Goal: Navigation & Orientation: Understand site structure

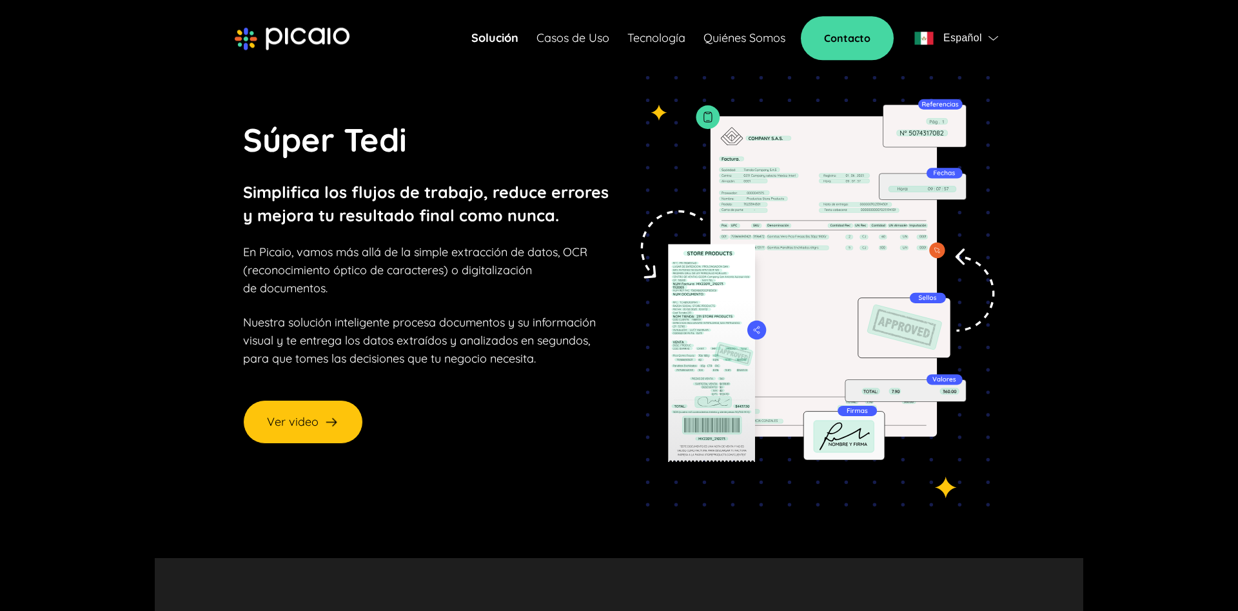
scroll to position [66, 0]
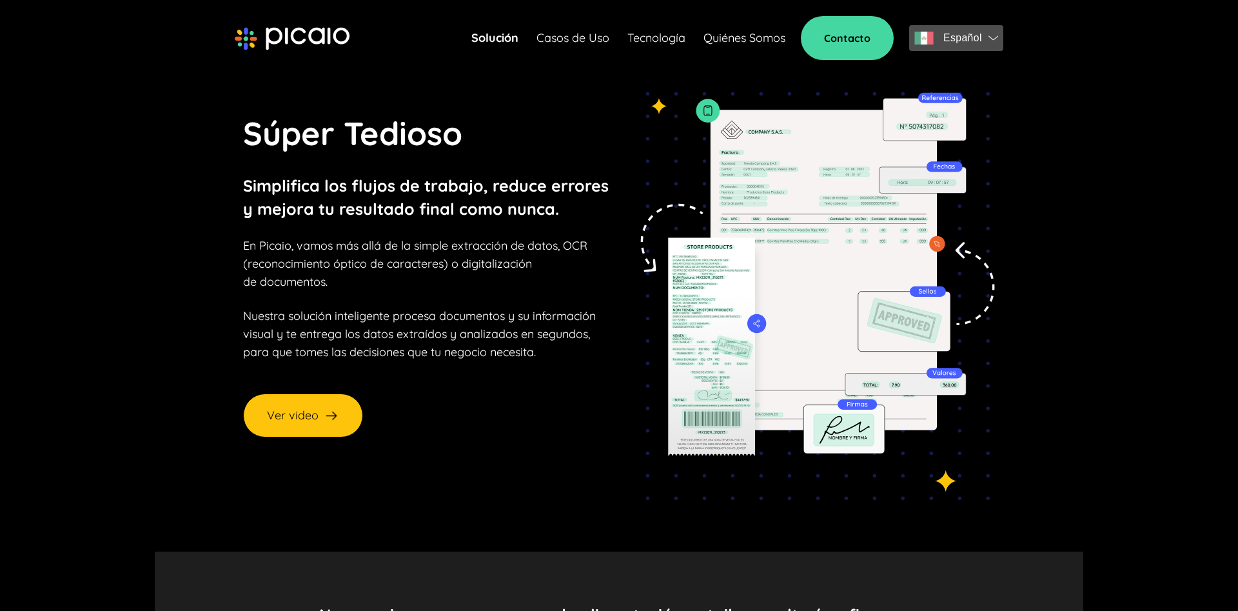
click at [949, 39] on span "Español" at bounding box center [963, 38] width 39 height 18
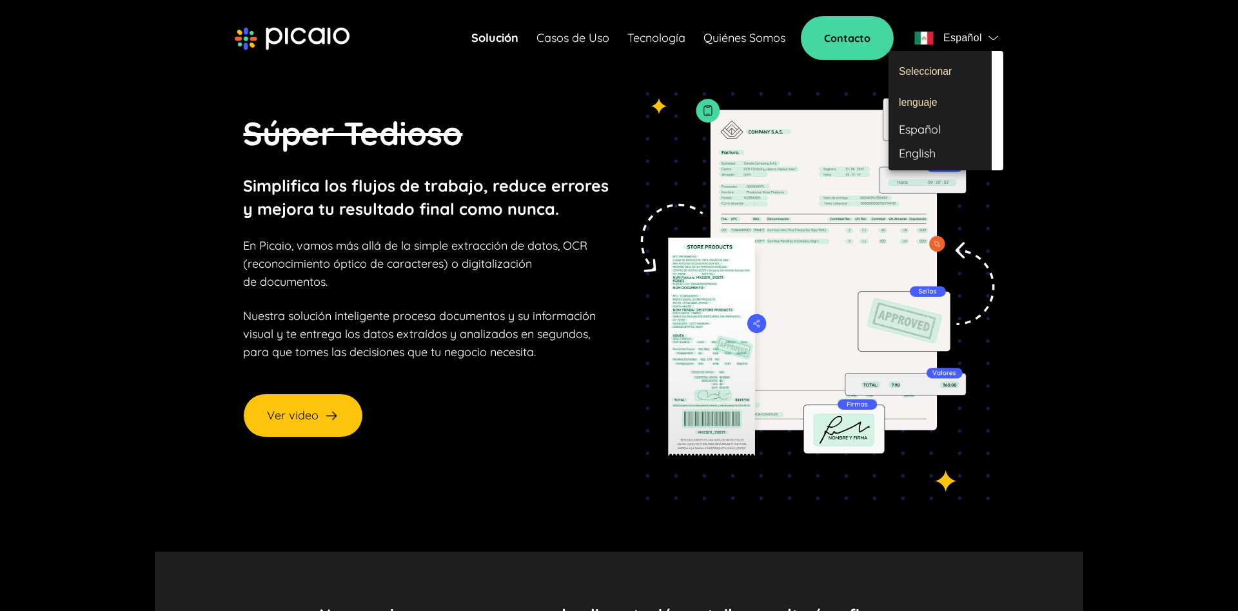
click at [722, 74] on div at bounding box center [619, 305] width 1238 height 611
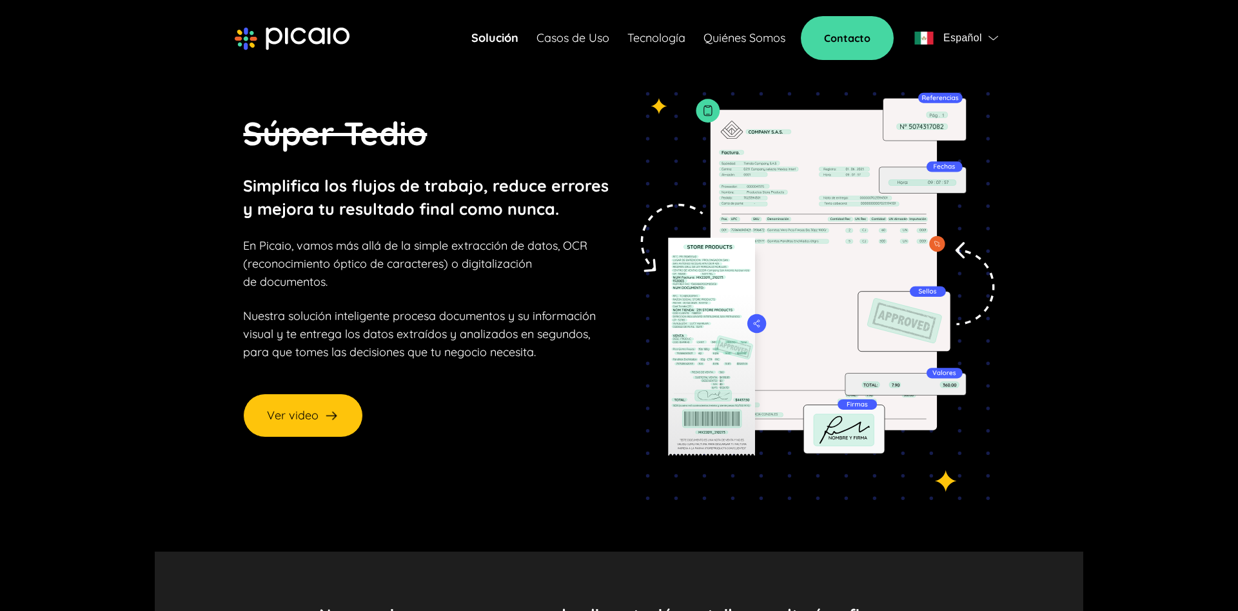
click at [657, 37] on link "Tecnología" at bounding box center [657, 38] width 58 height 18
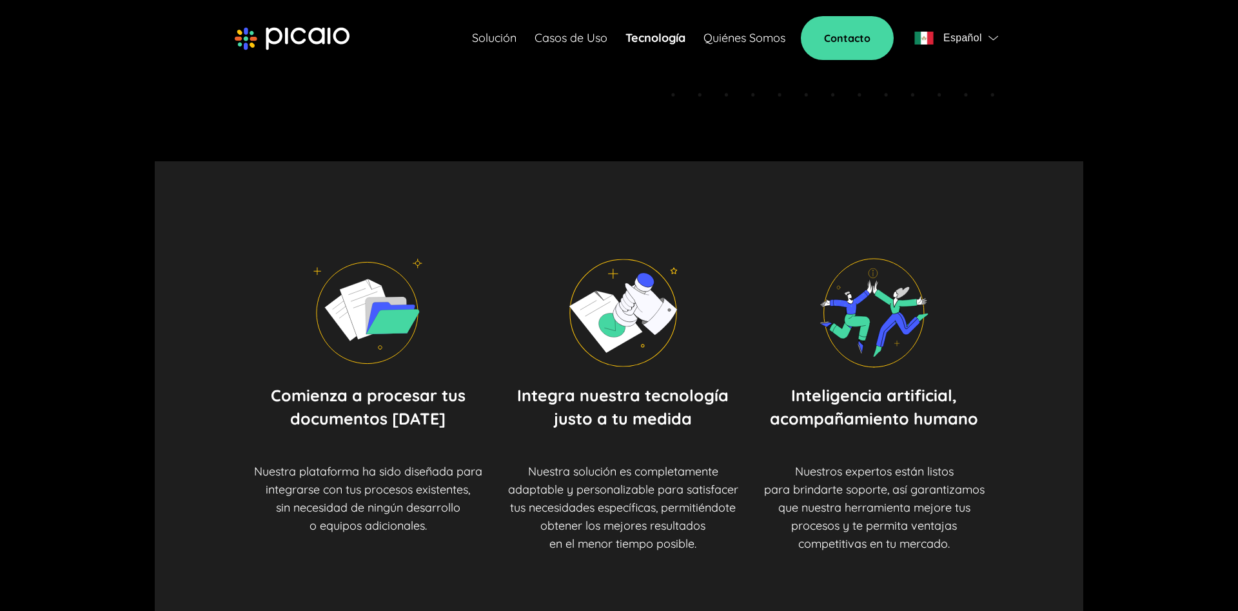
scroll to position [66, 0]
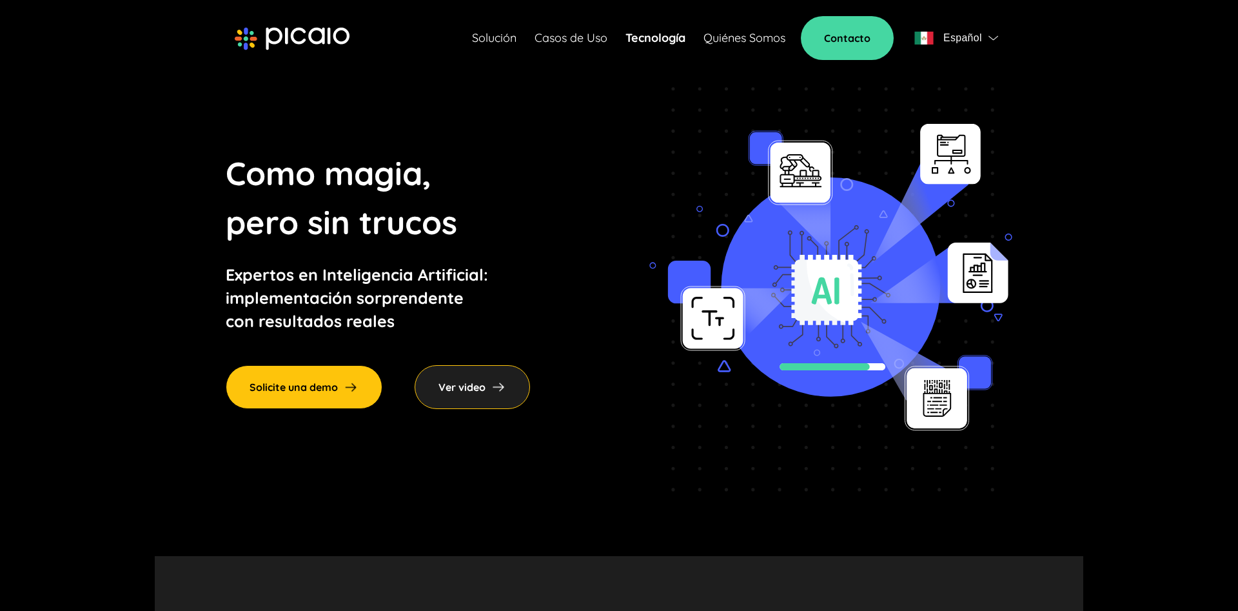
click at [856, 283] on img at bounding box center [830, 279] width 363 height 426
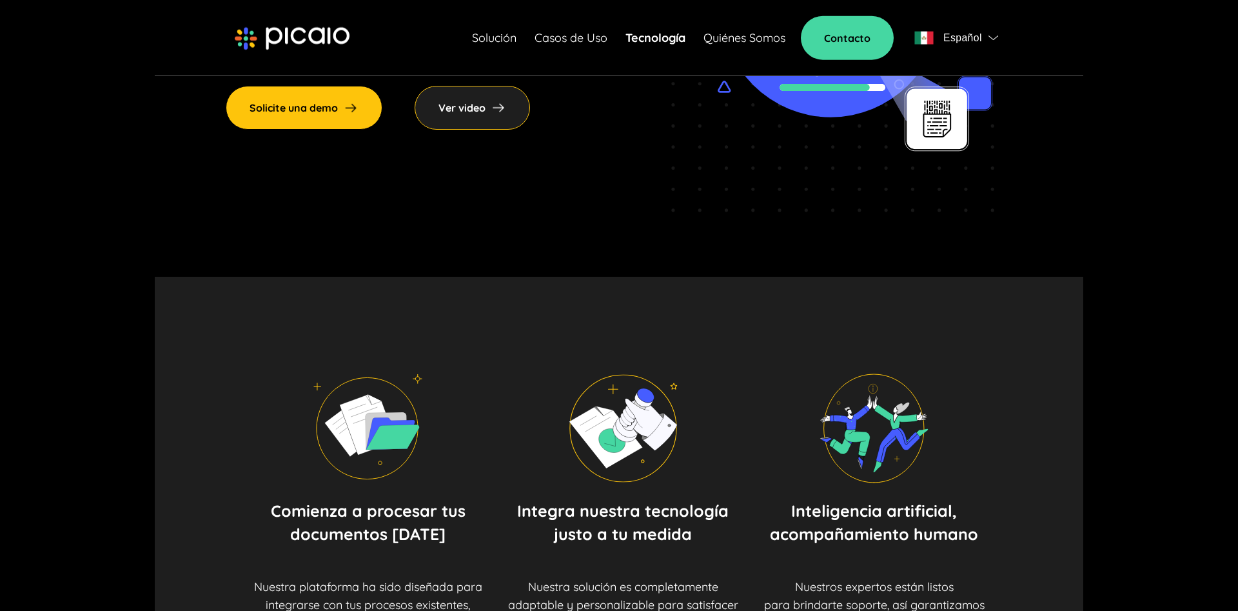
scroll to position [329, 0]
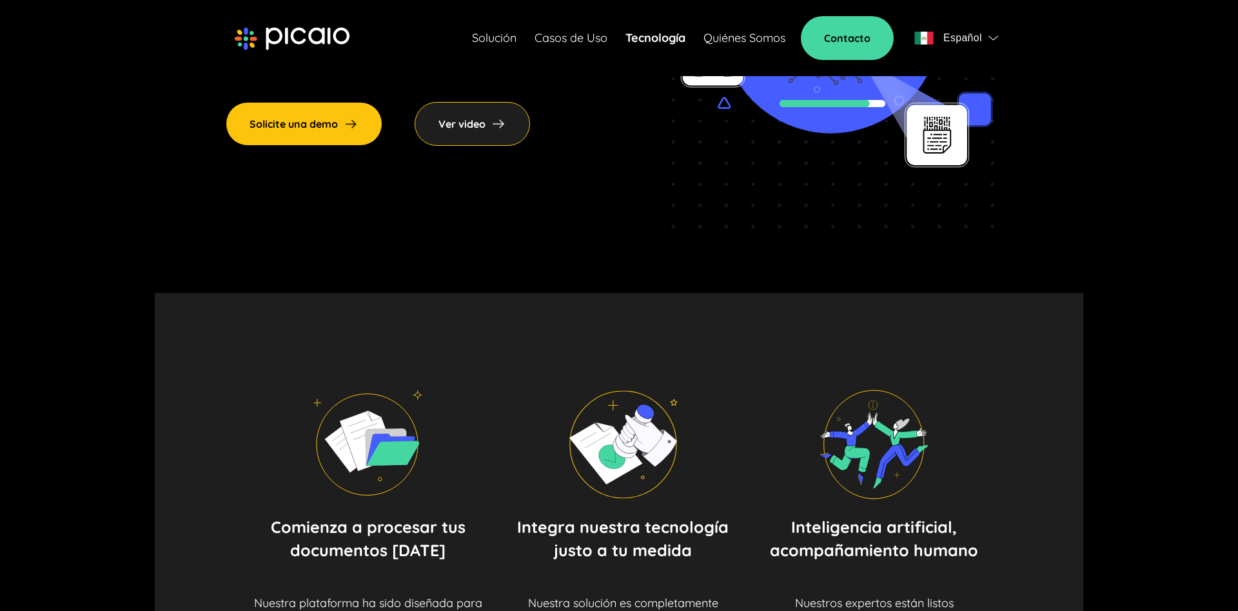
click at [486, 27] on div "Solución Casos de Uso Tecnología Quiénes Somos Contacto Español" at bounding box center [737, 38] width 531 height 44
click at [582, 36] on link "Casos de Uso" at bounding box center [571, 38] width 73 height 18
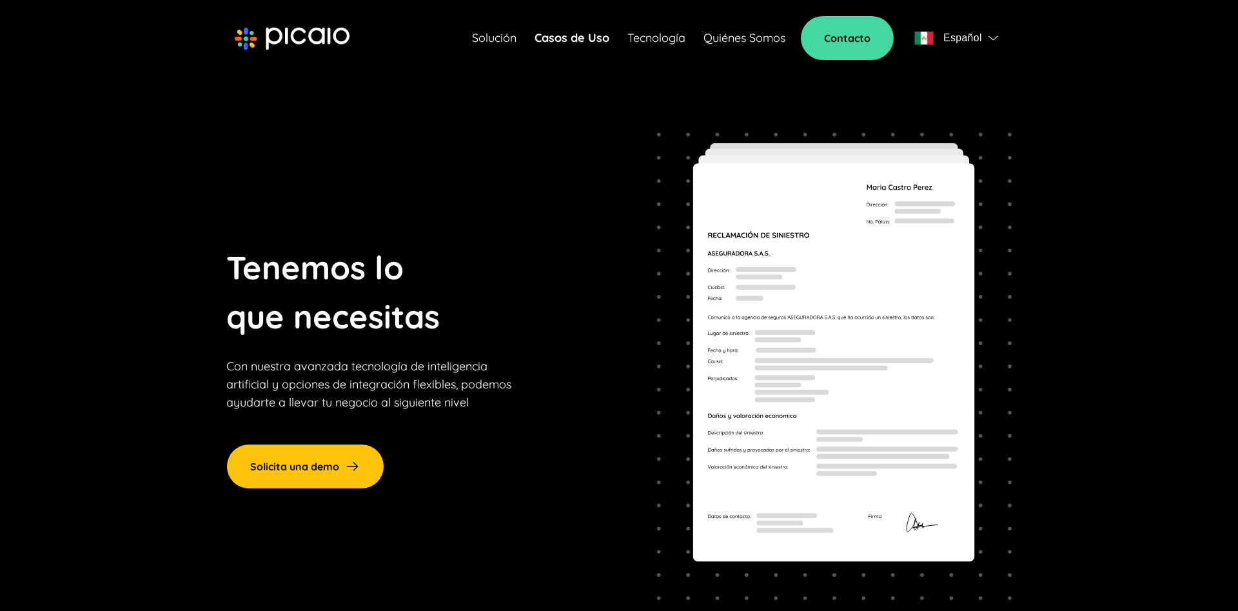
click at [684, 206] on img at bounding box center [834, 366] width 355 height 468
